Goal: Feedback & Contribution: Contribute content

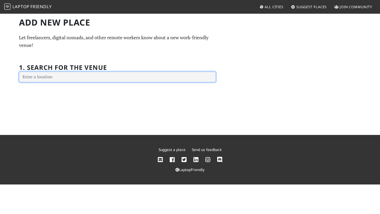
click at [87, 79] on input "text" at bounding box center [117, 77] width 197 height 11
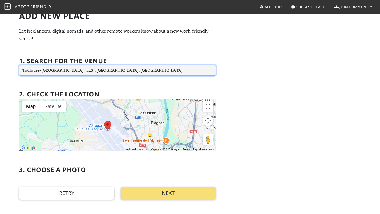
scroll to position [5, 0]
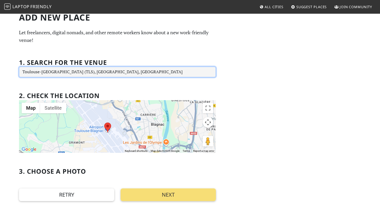
click at [150, 68] on input "Toulouse-Blagnac Airport (TLS), Blagnac, France" at bounding box center [117, 72] width 197 height 11
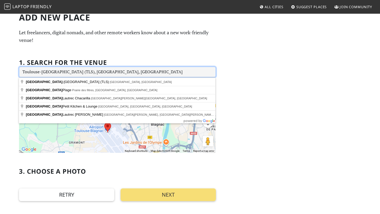
click at [145, 74] on input "Toulouse-Blagnac Airport (TLS), Blagnac, France" at bounding box center [117, 72] width 197 height 11
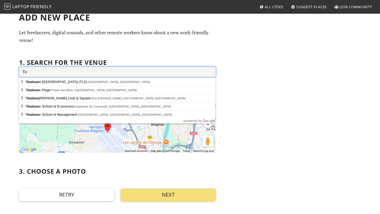
type input "T"
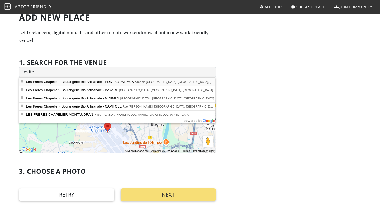
type input "Les Frères Chapelier - Boulangerie Bio Artisanale - PONTS JUMEAUX, Allée de Bar…"
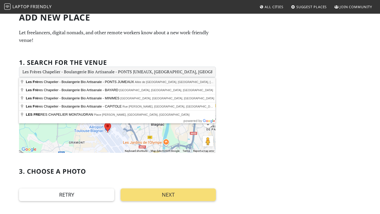
type input "Les Frères Chapelier - Boulangerie Bio Artisanale - PONTS JUMEAUX"
type input "156 All. de Barcelone"
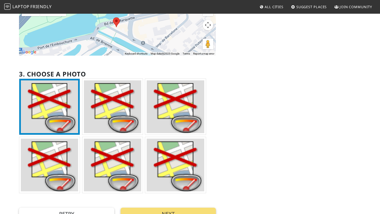
scroll to position [180, 0]
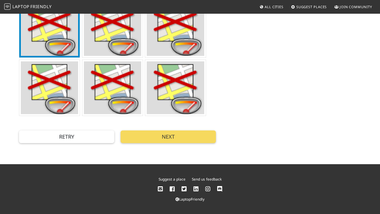
click at [201, 139] on button "Next" at bounding box center [168, 137] width 95 height 13
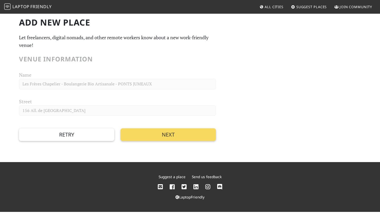
scroll to position [0, 0]
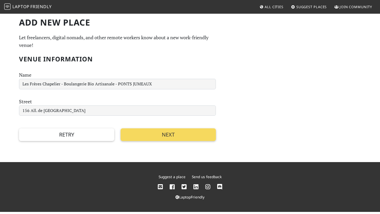
click at [197, 135] on button "Next" at bounding box center [168, 134] width 95 height 13
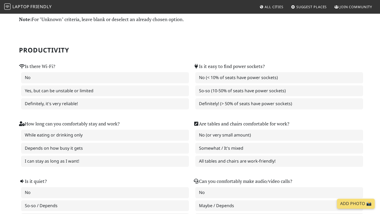
scroll to position [29, 0]
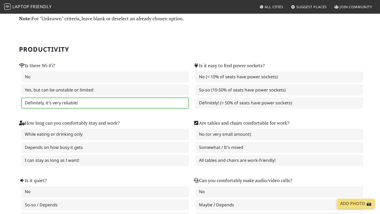
click at [173, 104] on label "Definitely, it's very reliable!" at bounding box center [105, 103] width 168 height 11
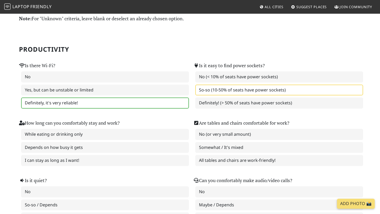
click at [215, 89] on label "So-so (10-50% of seats have power sockets)" at bounding box center [279, 90] width 168 height 11
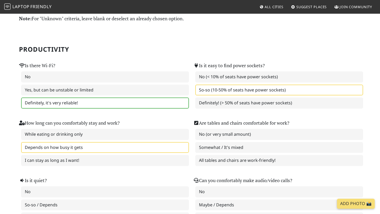
click at [152, 146] on label "Depends on how busy it gets" at bounding box center [105, 147] width 168 height 11
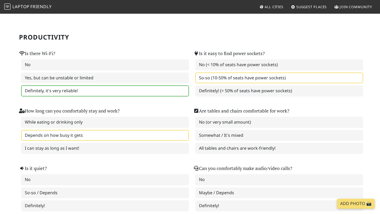
scroll to position [42, 0]
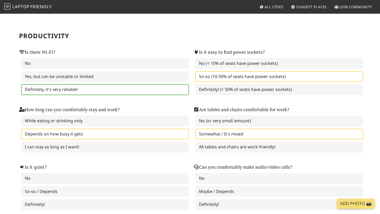
click at [222, 131] on label "Somewhat / It's mixed" at bounding box center [279, 134] width 168 height 11
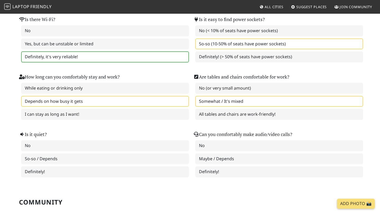
scroll to position [75, 0]
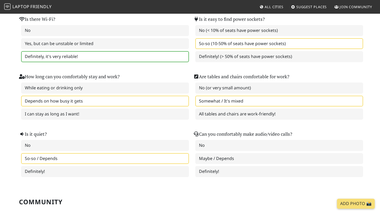
click at [148, 158] on label "So-so / Depends" at bounding box center [105, 158] width 168 height 11
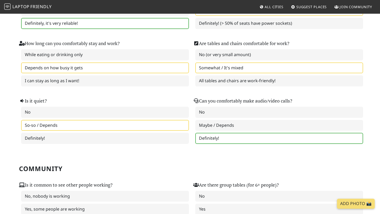
scroll to position [110, 0]
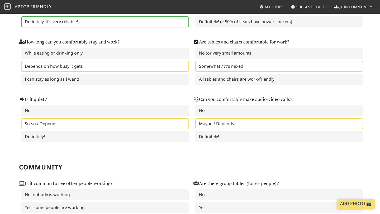
click at [228, 127] on label "Maybe / Depends" at bounding box center [279, 123] width 168 height 11
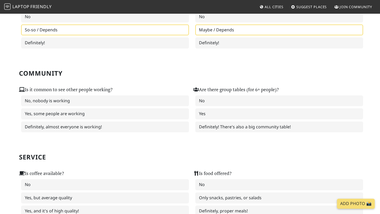
scroll to position [205, 0]
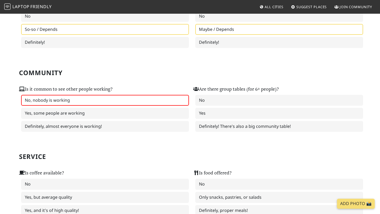
click at [163, 95] on label "No, nobody is working" at bounding box center [105, 100] width 168 height 11
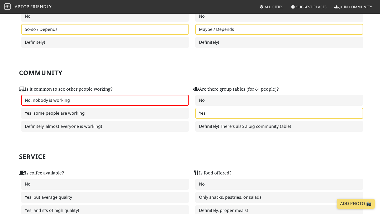
click at [206, 111] on label "Yes" at bounding box center [279, 113] width 168 height 11
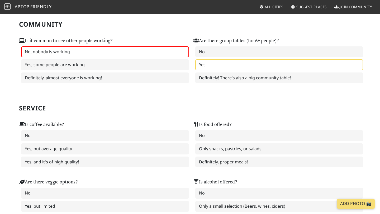
scroll to position [256, 0]
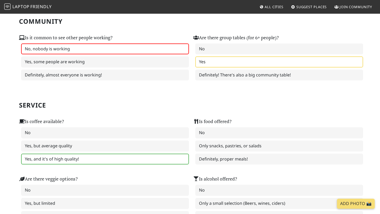
click at [151, 154] on label "Yes, and it's of high quality!" at bounding box center [105, 159] width 168 height 11
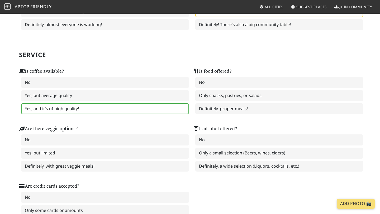
scroll to position [307, 0]
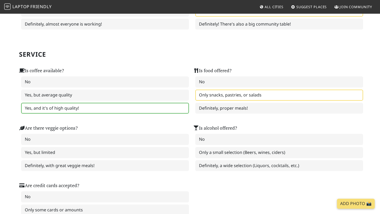
click at [231, 99] on label "Only snacks, pastries, or salads" at bounding box center [279, 95] width 168 height 11
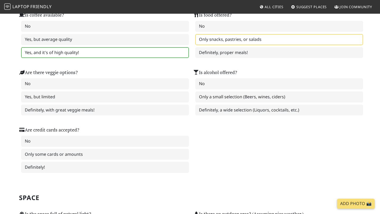
scroll to position [363, 0]
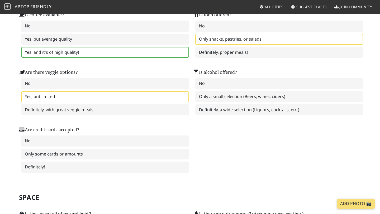
click at [158, 98] on label "Yes, but limited" at bounding box center [105, 96] width 168 height 11
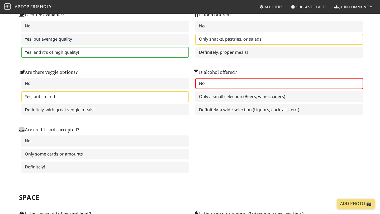
click at [223, 81] on label "No" at bounding box center [279, 83] width 168 height 11
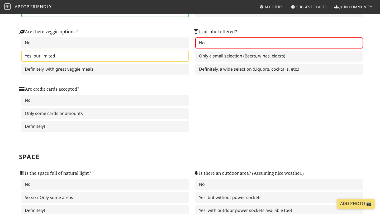
scroll to position [408, 0]
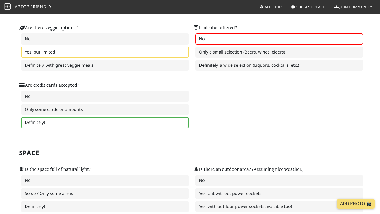
click at [161, 122] on label "Definitely!" at bounding box center [105, 122] width 168 height 11
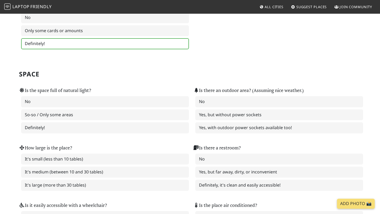
scroll to position [492, 0]
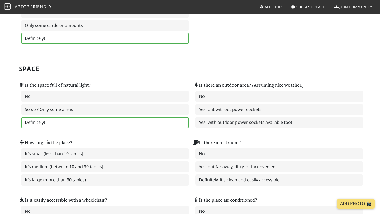
click at [155, 126] on label "Definitely!" at bounding box center [105, 122] width 168 height 11
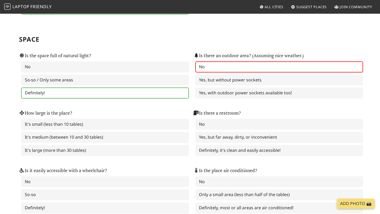
scroll to position [523, 0]
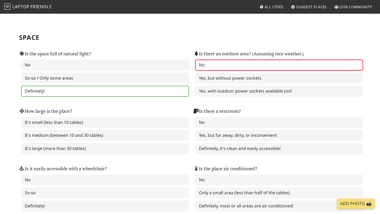
click at [225, 64] on label "No" at bounding box center [279, 65] width 168 height 11
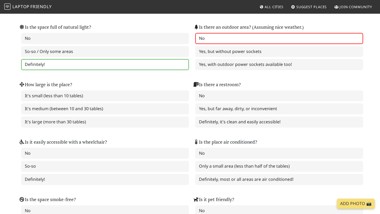
scroll to position [552, 0]
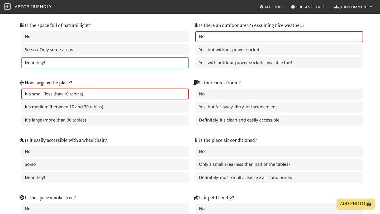
click at [172, 96] on label "It's small (less than 10 tables)" at bounding box center [105, 94] width 168 height 11
click at [223, 117] on label "Definitely, it's clean and easily accessible!" at bounding box center [279, 120] width 168 height 11
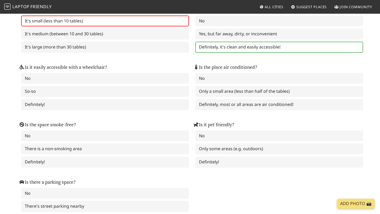
scroll to position [635, 0]
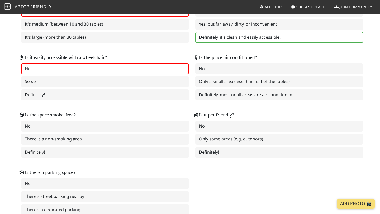
click at [158, 72] on label "No" at bounding box center [105, 68] width 168 height 11
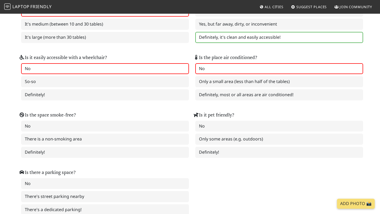
click at [204, 71] on label "No" at bounding box center [279, 68] width 168 height 11
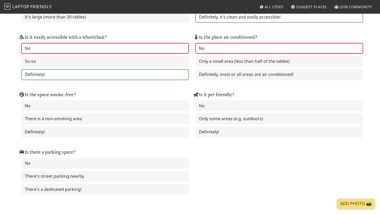
scroll to position [656, 0]
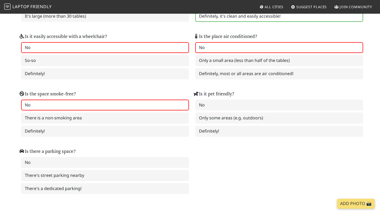
click at [171, 104] on label "No" at bounding box center [105, 105] width 168 height 11
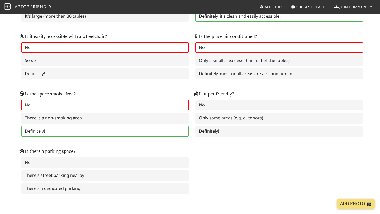
click at [170, 130] on label "Definitely!" at bounding box center [105, 131] width 168 height 11
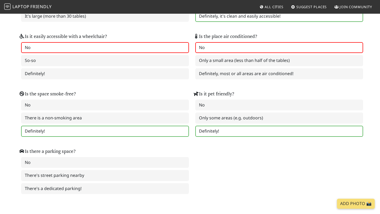
click at [209, 127] on label "Definitely!" at bounding box center [279, 131] width 168 height 11
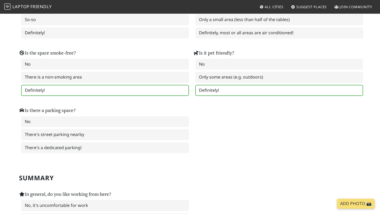
scroll to position [698, 0]
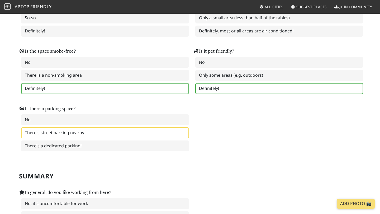
click at [168, 131] on label "There's street parking nearby" at bounding box center [105, 132] width 168 height 11
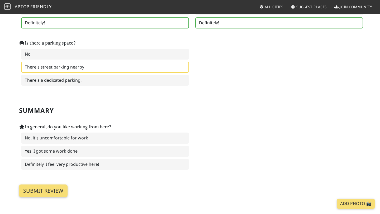
scroll to position [773, 0]
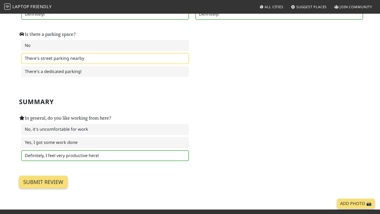
click at [150, 153] on label "Definitely, I feel very productive here!" at bounding box center [105, 155] width 168 height 11
click at [56, 179] on input "Submit review" at bounding box center [43, 182] width 49 height 13
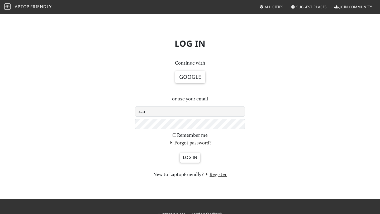
type input "[EMAIL_ADDRESS][DOMAIN_NAME]"
click at [189, 160] on input "Log in" at bounding box center [190, 158] width 21 height 10
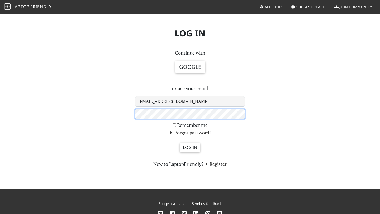
scroll to position [24, 0]
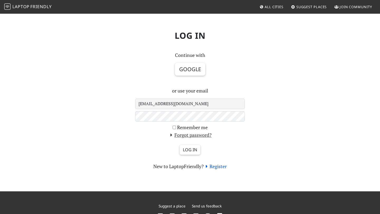
click at [223, 168] on link "Register" at bounding box center [215, 166] width 23 height 6
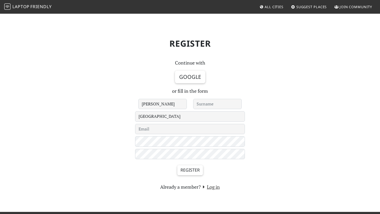
type input "[PERSON_NAME]"
click at [224, 103] on input "text" at bounding box center [217, 104] width 49 height 11
type input "Lana"
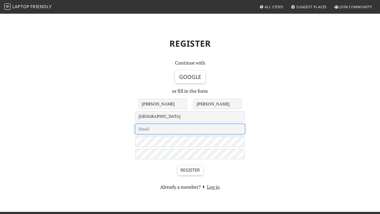
click at [173, 130] on input "email" at bounding box center [190, 129] width 110 height 11
type input "sandralanalukos@gmail.com"
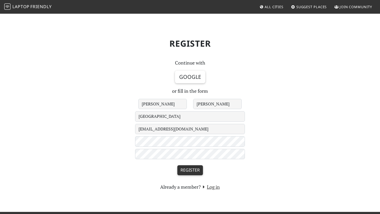
click at [190, 167] on input "Register" at bounding box center [190, 170] width 26 height 10
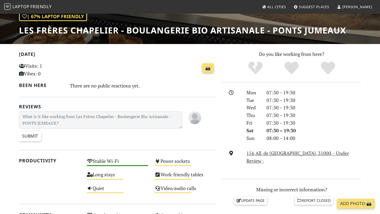
scroll to position [82, 0]
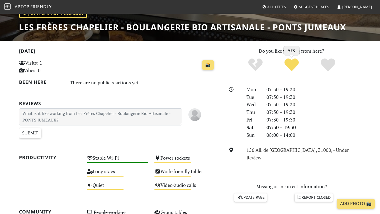
click at [294, 59] on icon "Yes" at bounding box center [291, 65] width 14 height 14
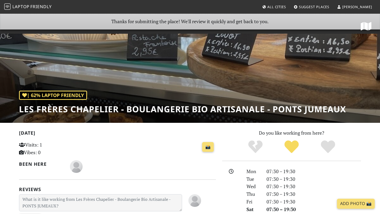
click at [286, 7] on span "All Cities" at bounding box center [276, 6] width 19 height 5
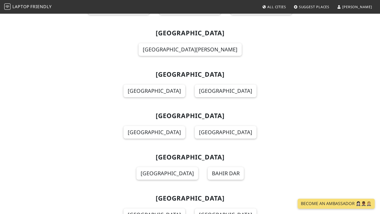
scroll to position [1479, 0]
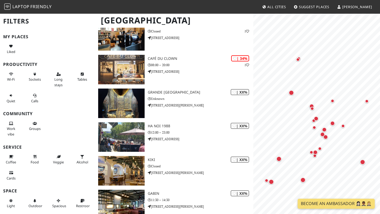
scroll to position [708, 0]
